Goal: Navigation & Orientation: Find specific page/section

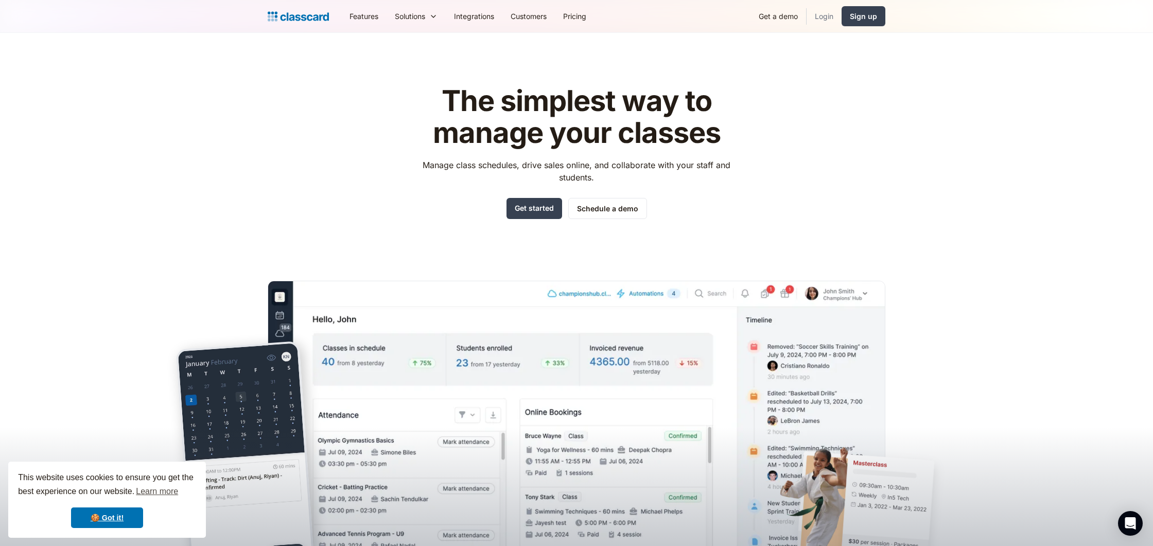
click at [828, 19] on link "Login" at bounding box center [823, 16] width 35 height 23
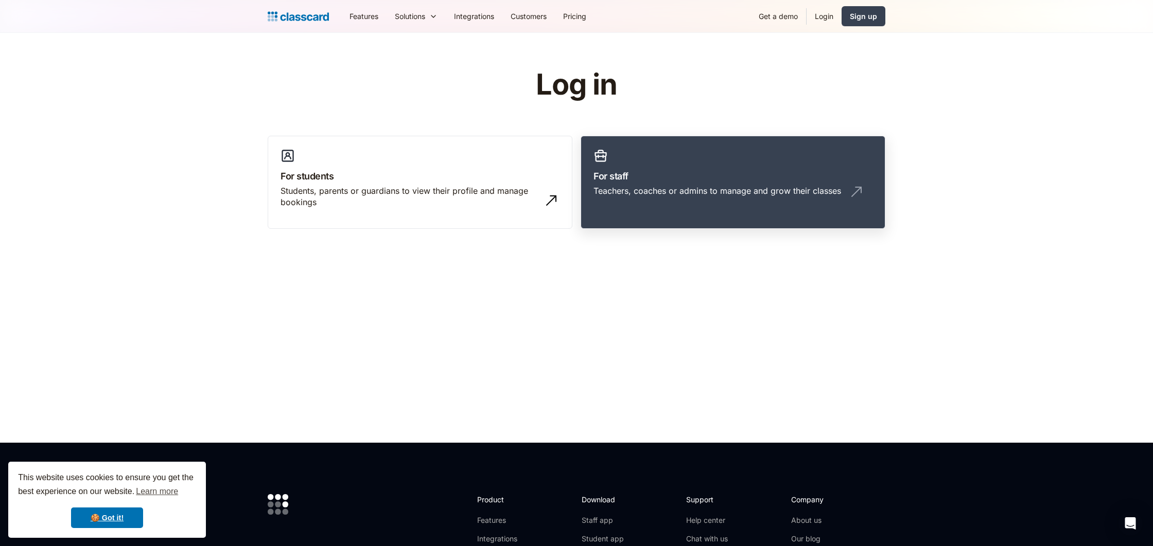
click at [754, 181] on h3 "For staff" at bounding box center [732, 176] width 279 height 14
